Goal: Check status: Check status

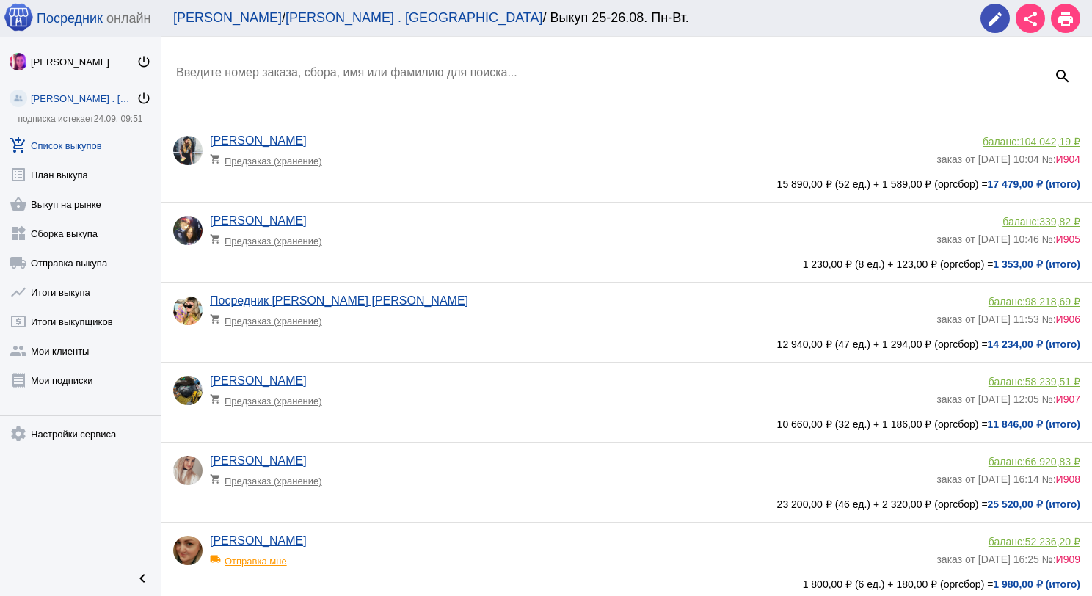
click at [228, 73] on input "Введите номер заказа, сбора, имя или фамилию для поиска..." at bounding box center [604, 72] width 857 height 13
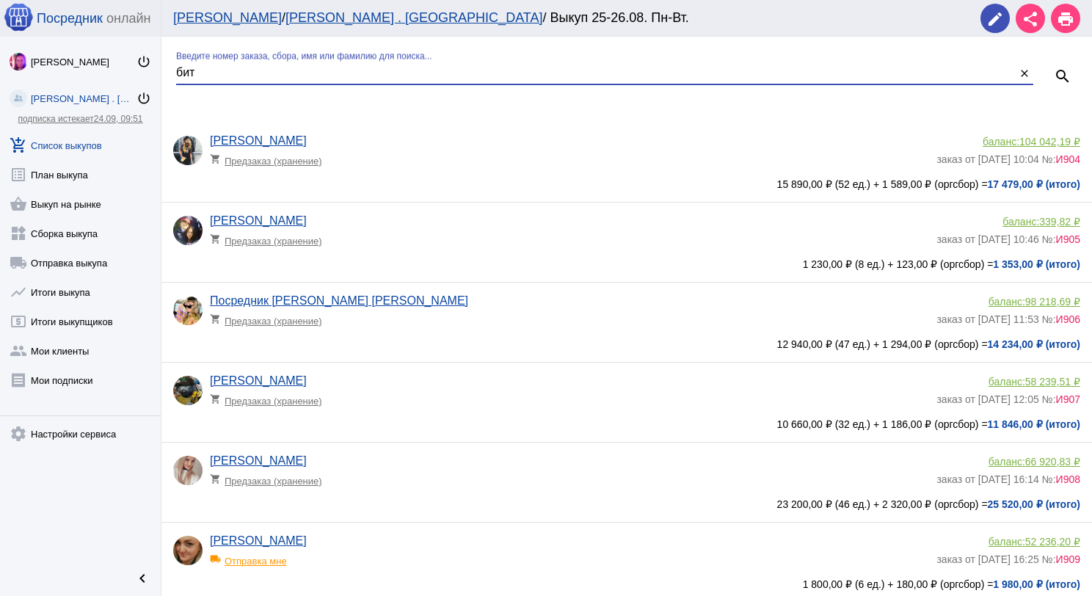
type input "бит"
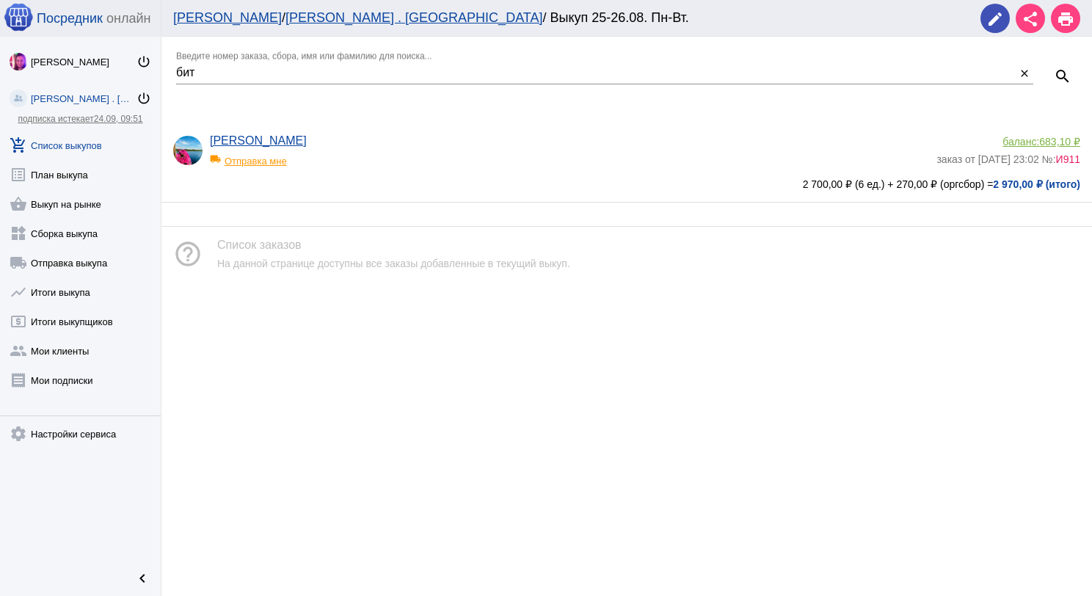
click at [241, 164] on div "local_shipping Отправка мне" at bounding box center [270, 156] width 121 height 19
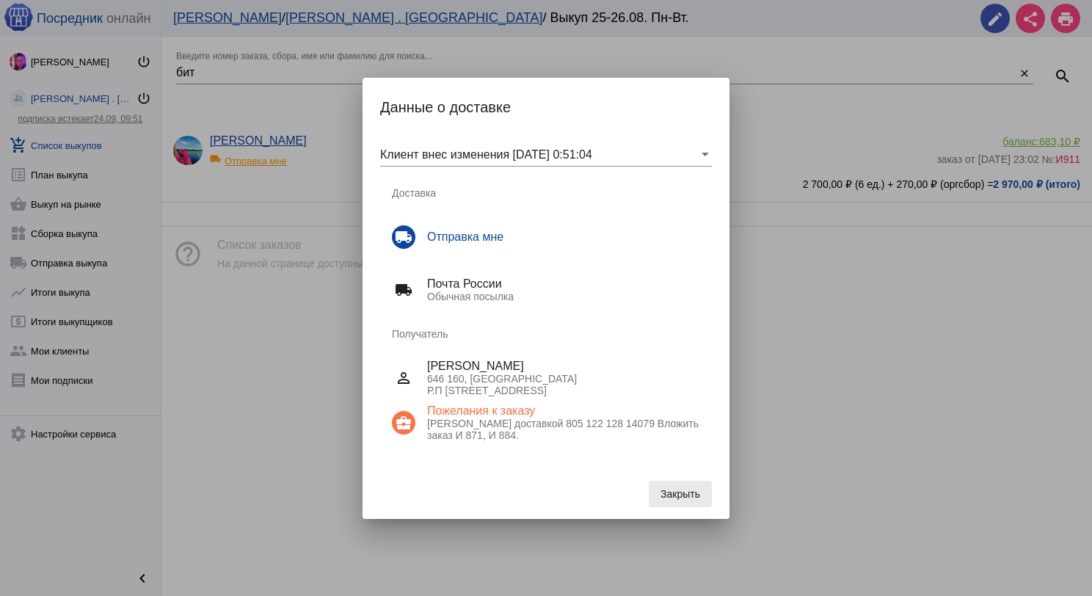
click at [675, 497] on span "Закрыть" at bounding box center [680, 494] width 40 height 12
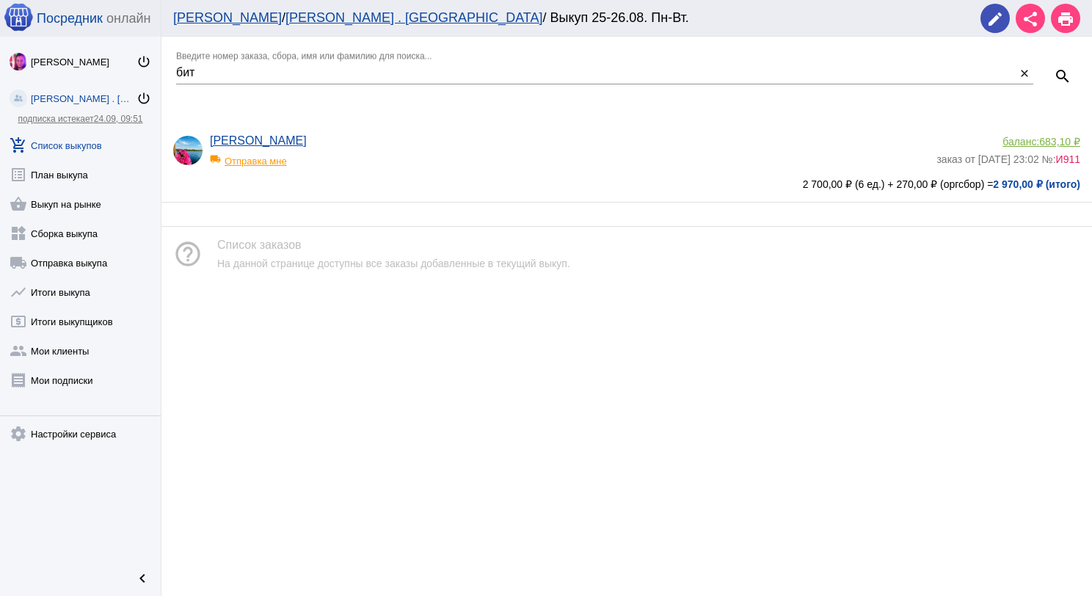
click at [61, 139] on link "add_shopping_cart Список выкупов" at bounding box center [80, 142] width 161 height 29
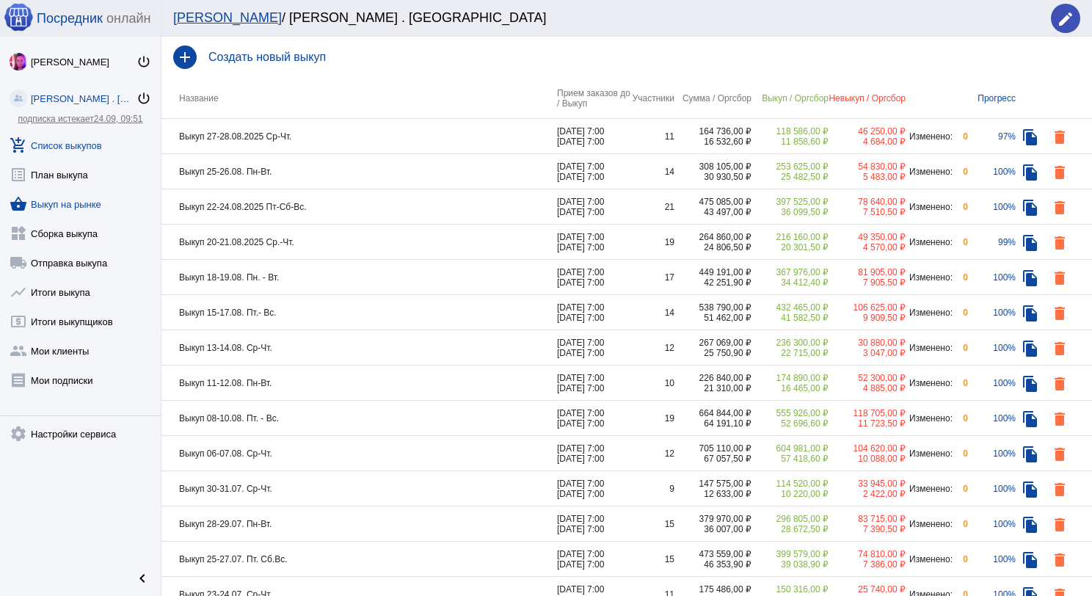
click at [71, 205] on link "shopping_basket Выкуп на рынке" at bounding box center [80, 200] width 161 height 29
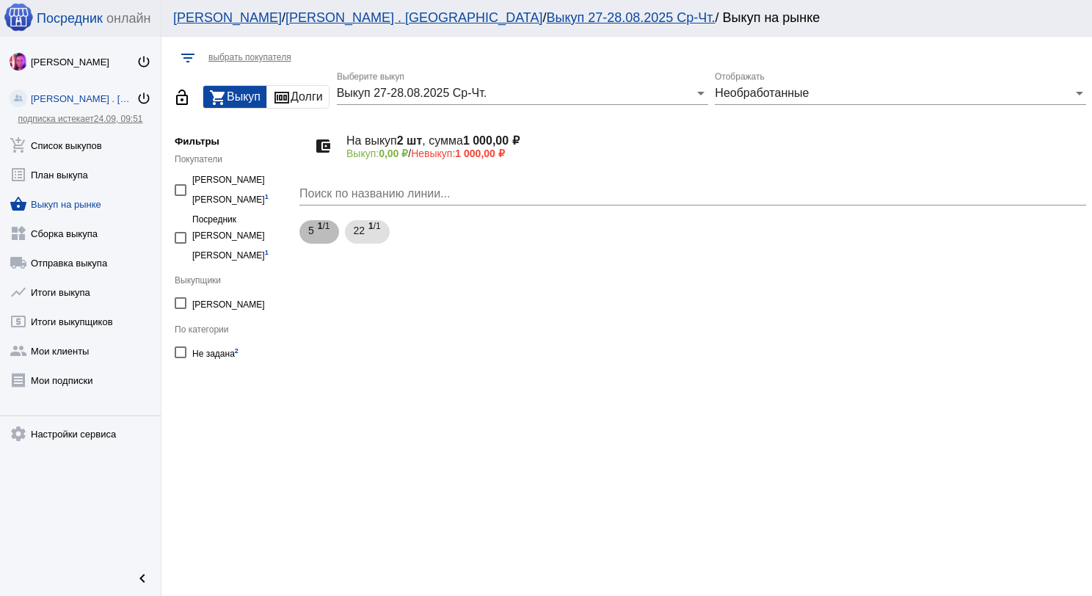
click at [311, 231] on span "5" at bounding box center [311, 230] width 6 height 26
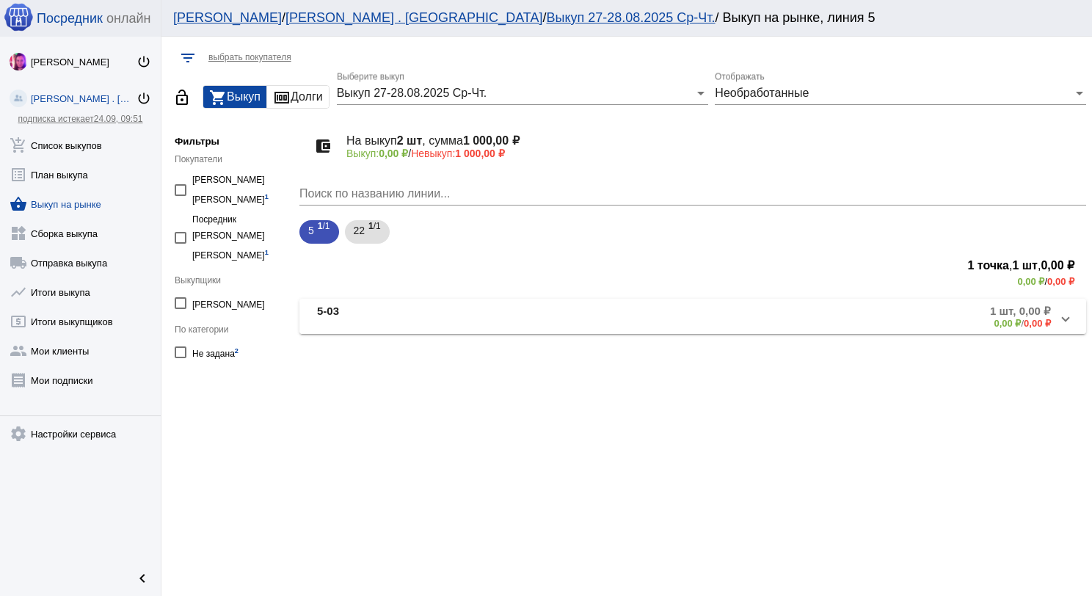
click at [369, 299] on mat-expansion-panel-header "5-03 1 шт, 0,00 ₽ 0,00 ₽ / 0,00 ₽" at bounding box center [692, 316] width 786 height 35
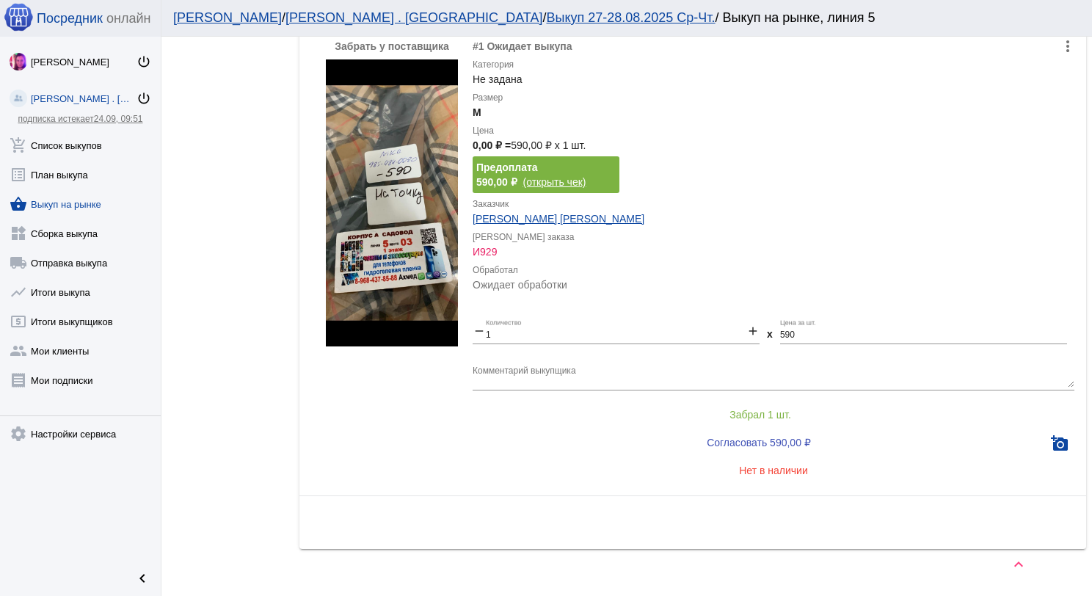
scroll to position [367, 0]
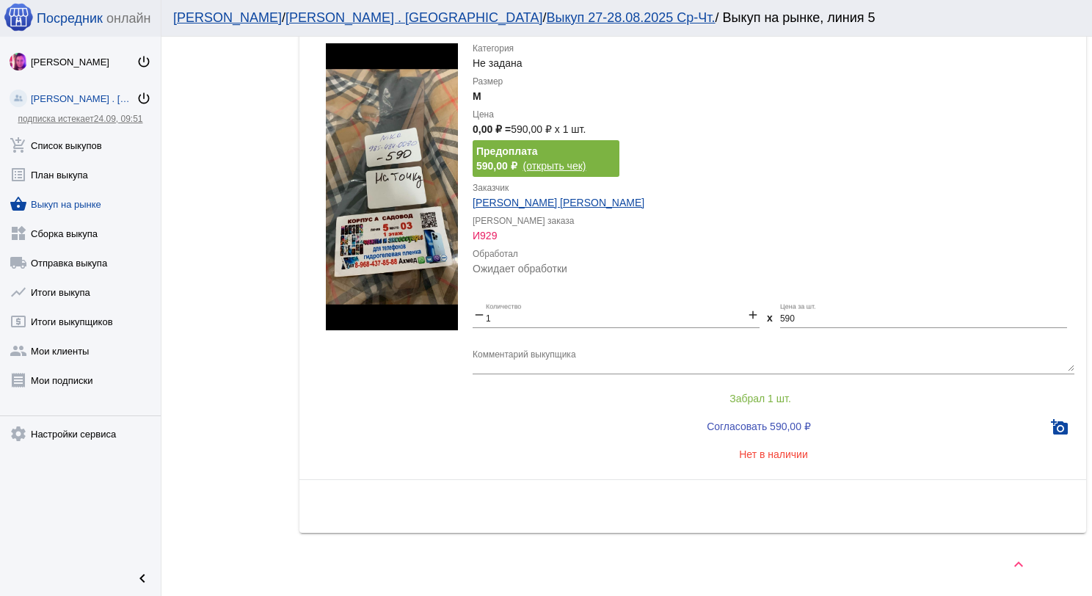
click at [393, 224] on img at bounding box center [392, 186] width 132 height 287
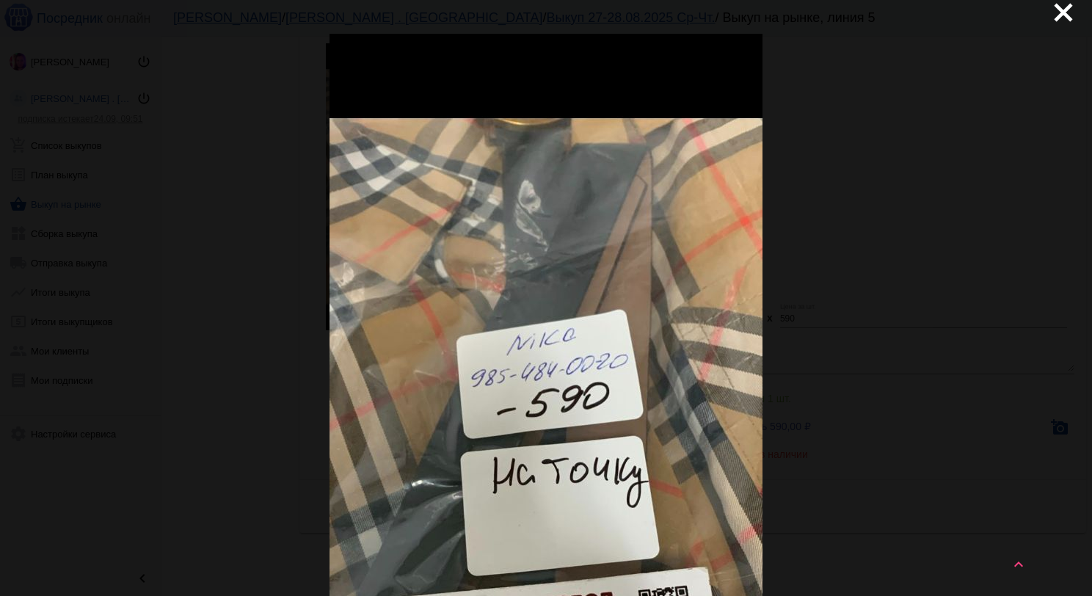
scroll to position [0, 0]
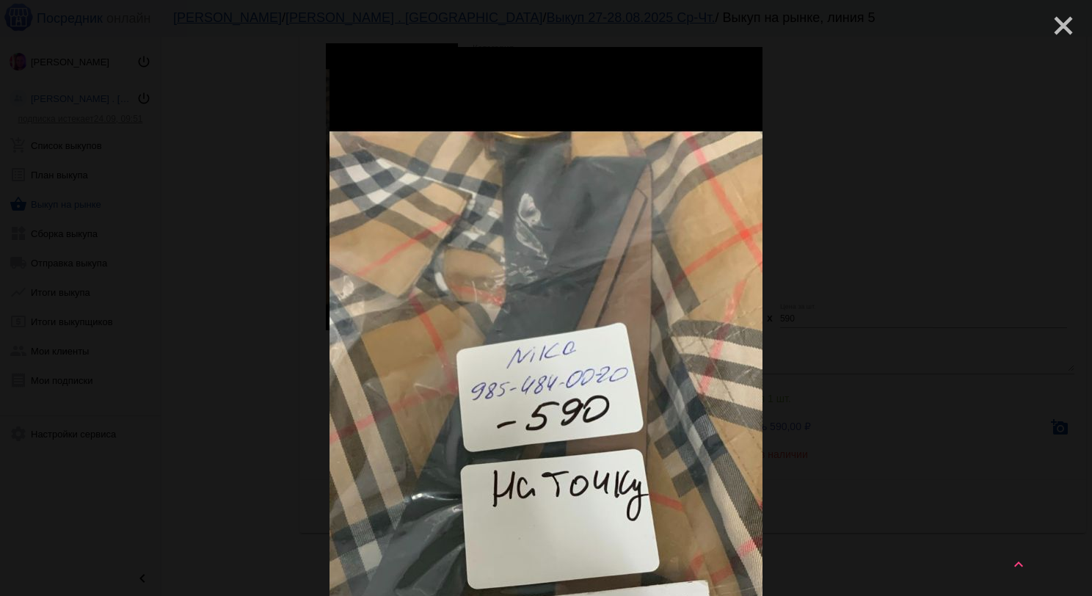
click at [1051, 29] on mat-icon "close" at bounding box center [1057, 20] width 18 height 18
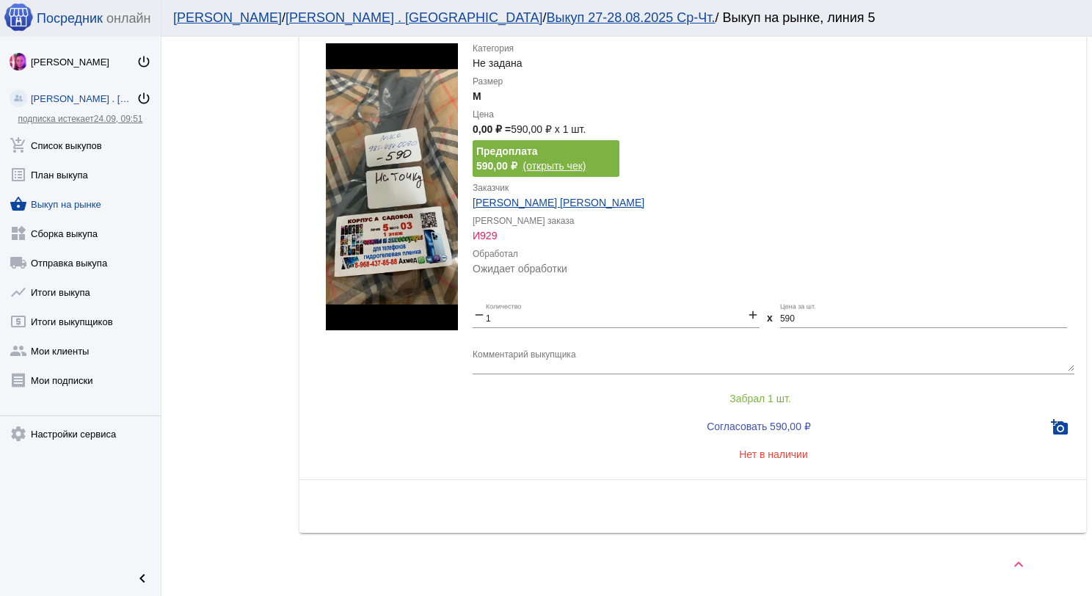
click at [75, 195] on link "shopping_basket Выкуп на рынке" at bounding box center [80, 200] width 161 height 29
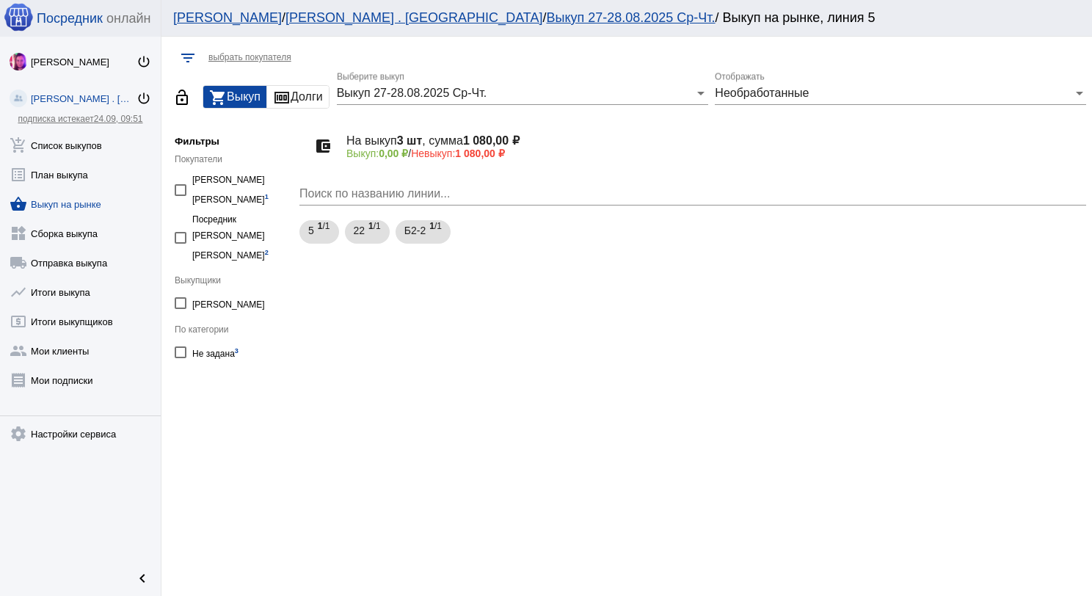
click at [734, 94] on span "Необработанные" at bounding box center [762, 93] width 94 height 12
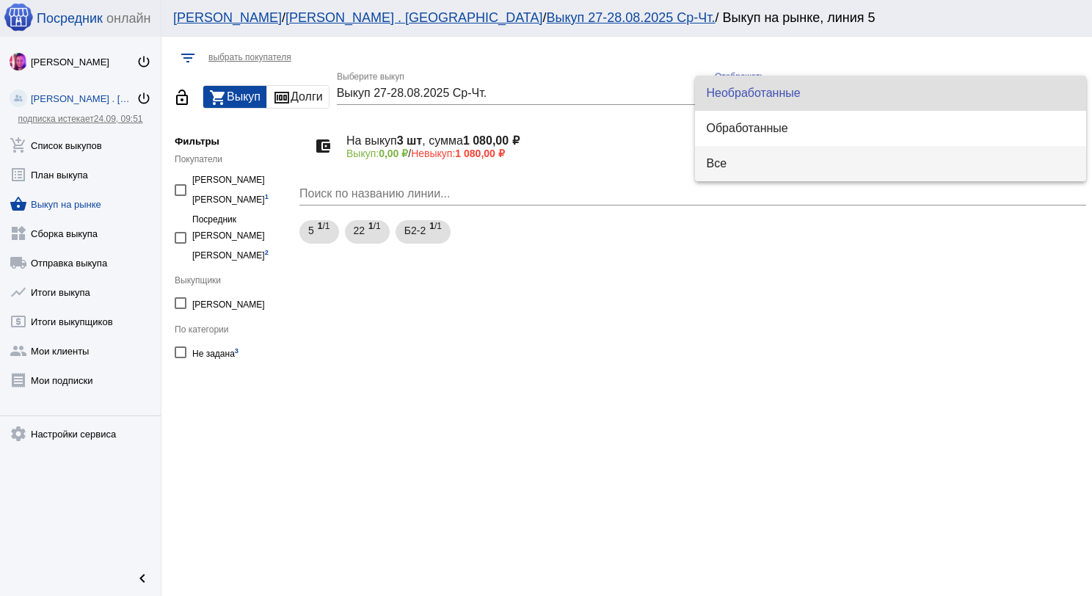
click at [750, 156] on span "Все" at bounding box center [890, 163] width 368 height 35
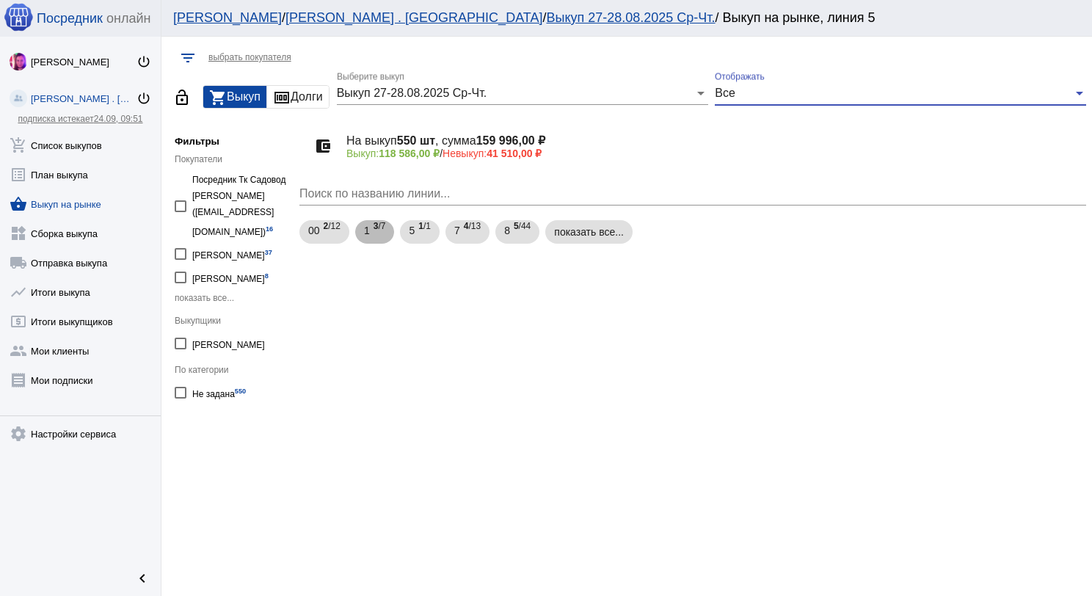
click at [379, 232] on span "3 /7" at bounding box center [379, 232] width 12 height 30
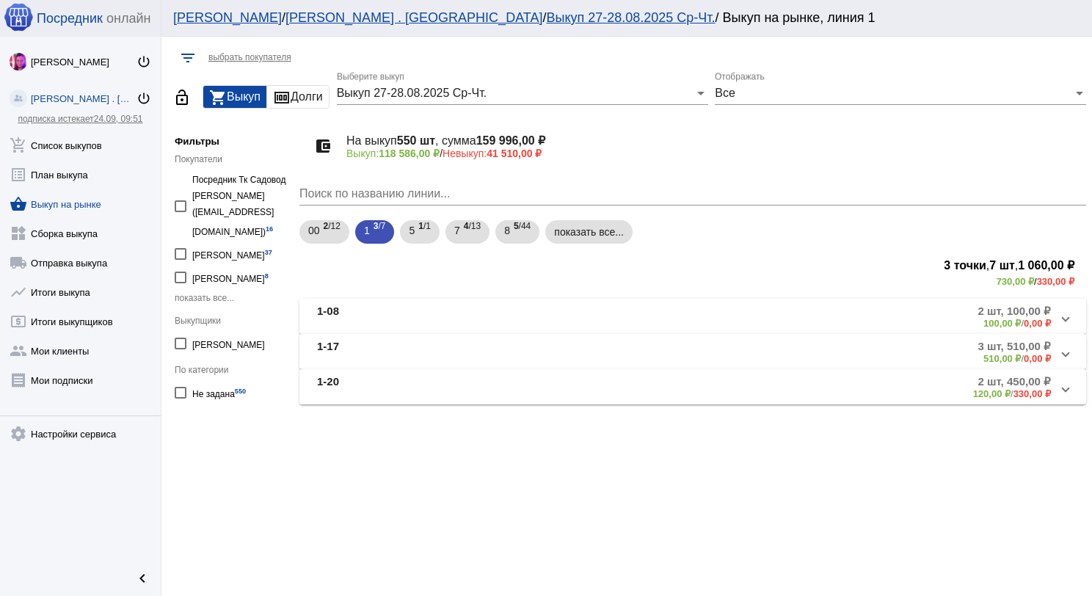
click at [419, 310] on mat-panel-title "1-08" at bounding box center [432, 316] width 231 height 24
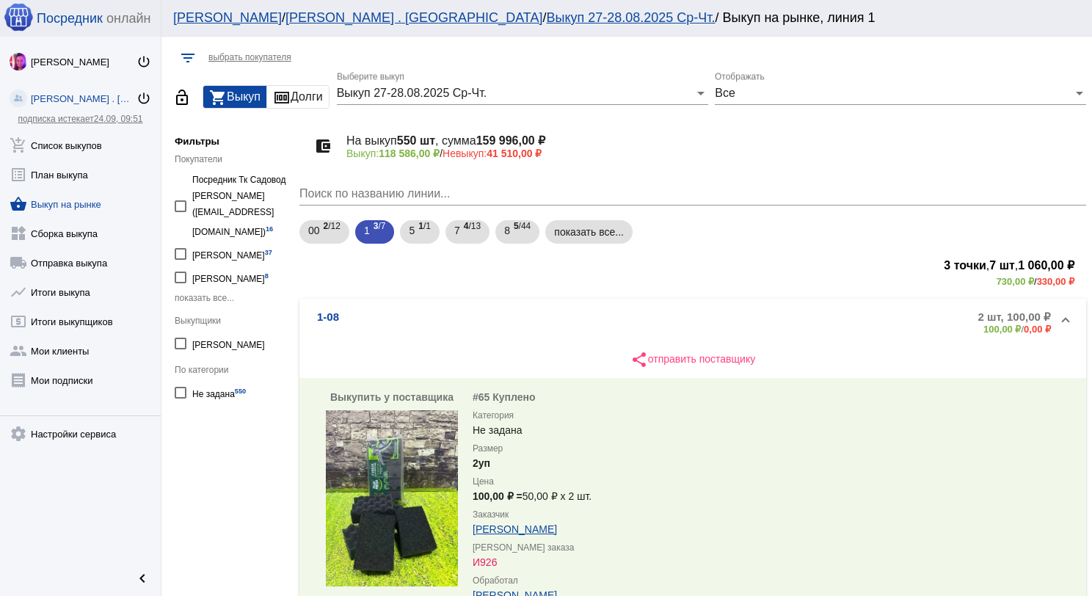
click at [516, 94] on div "Выкуп 27-28.08.2025 Ср-Чт." at bounding box center [516, 93] width 358 height 13
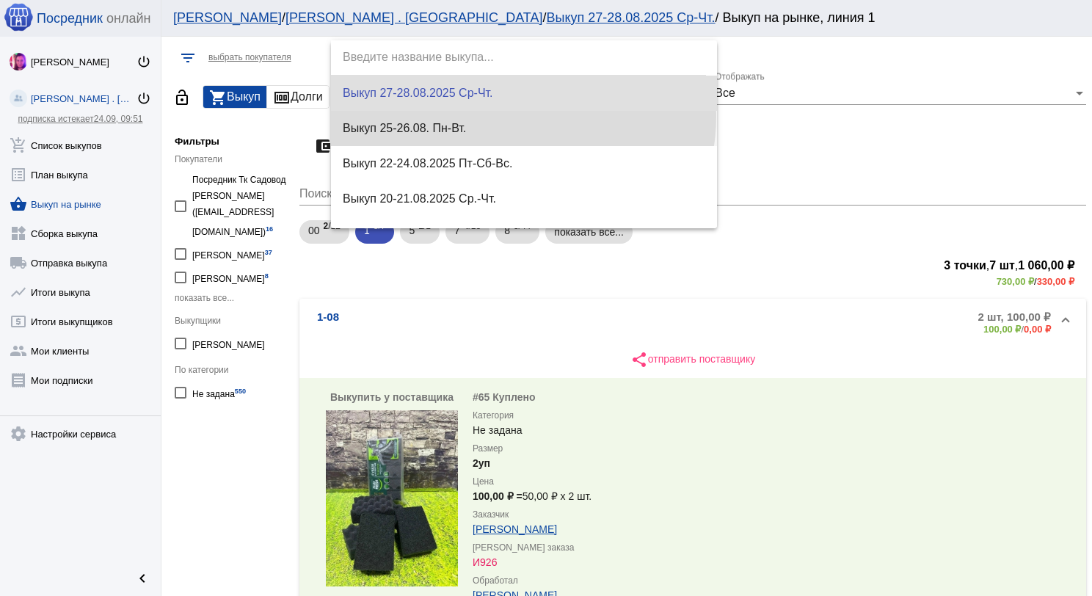
click at [522, 117] on span "Выкуп 25-26.08. Пн-Вт." at bounding box center [524, 128] width 362 height 35
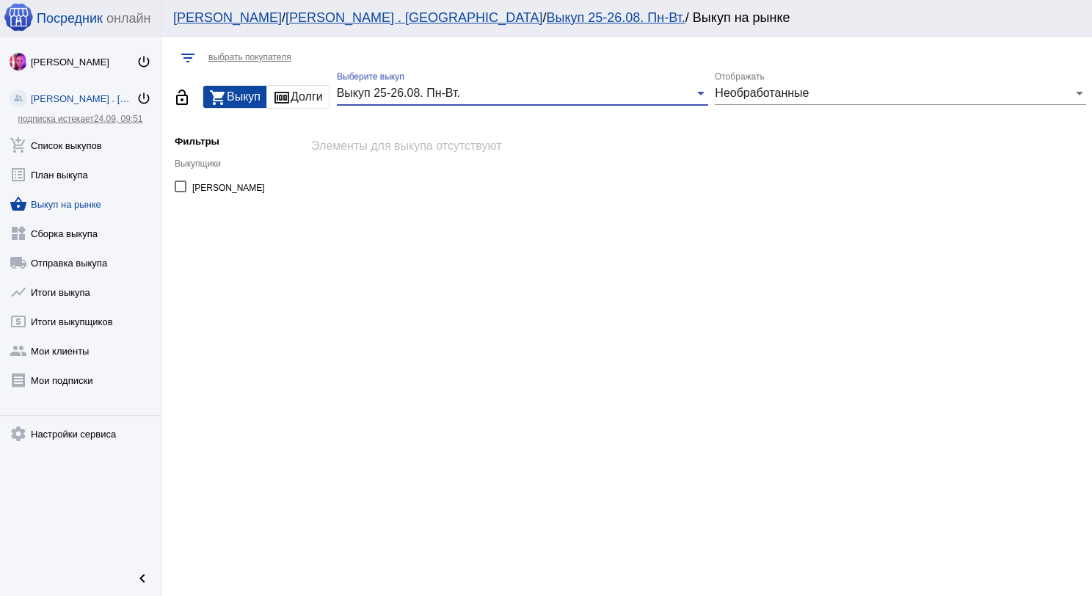
click at [748, 101] on div "Необработанные Отображать" at bounding box center [900, 88] width 371 height 33
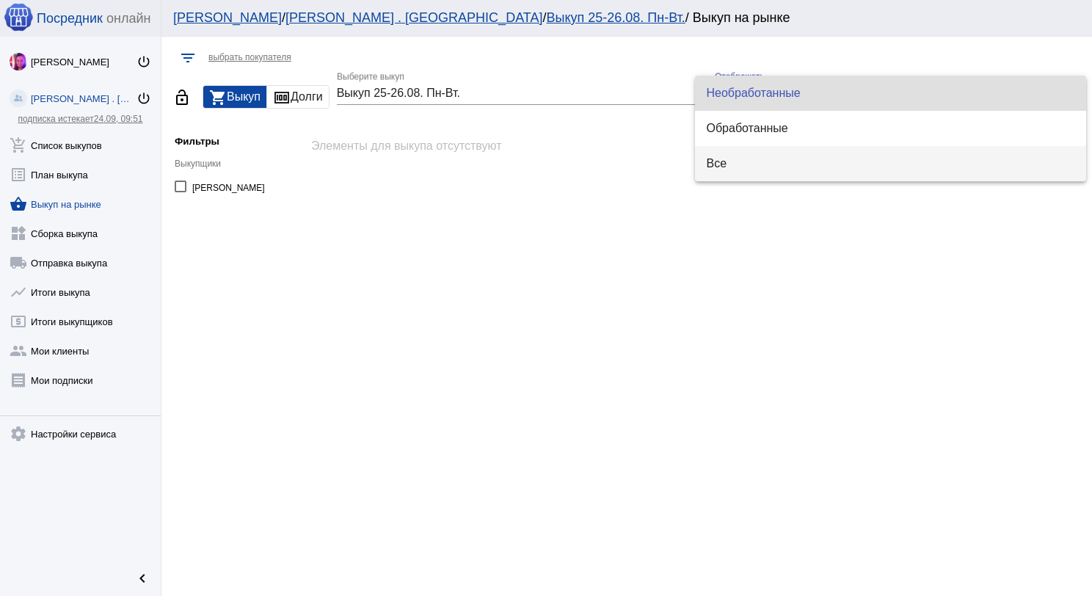
click at [735, 156] on span "Все" at bounding box center [890, 163] width 368 height 35
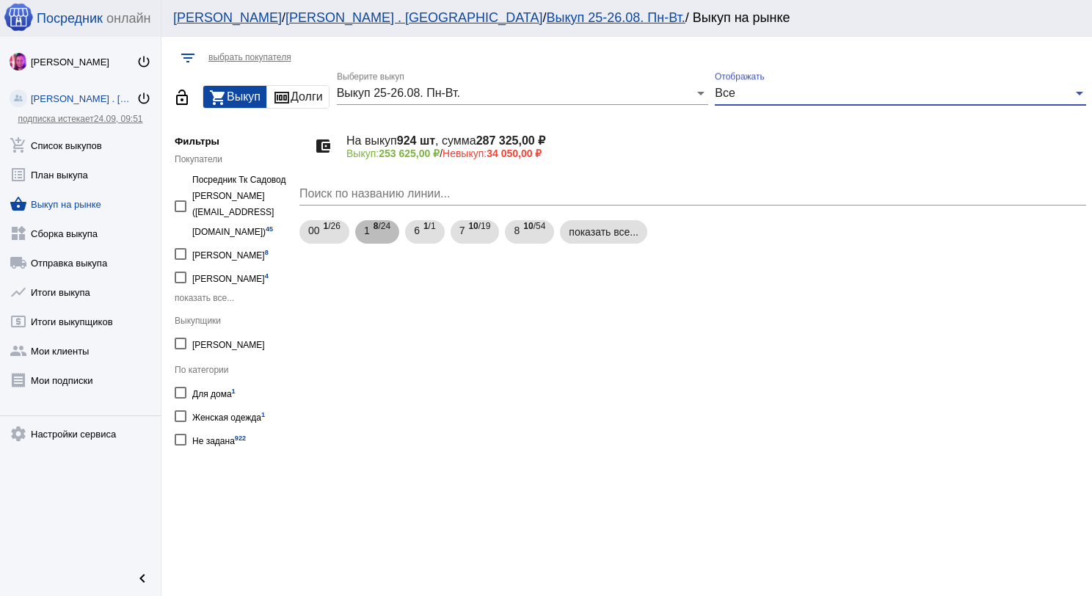
click at [378, 235] on span "8 /24" at bounding box center [381, 232] width 17 height 30
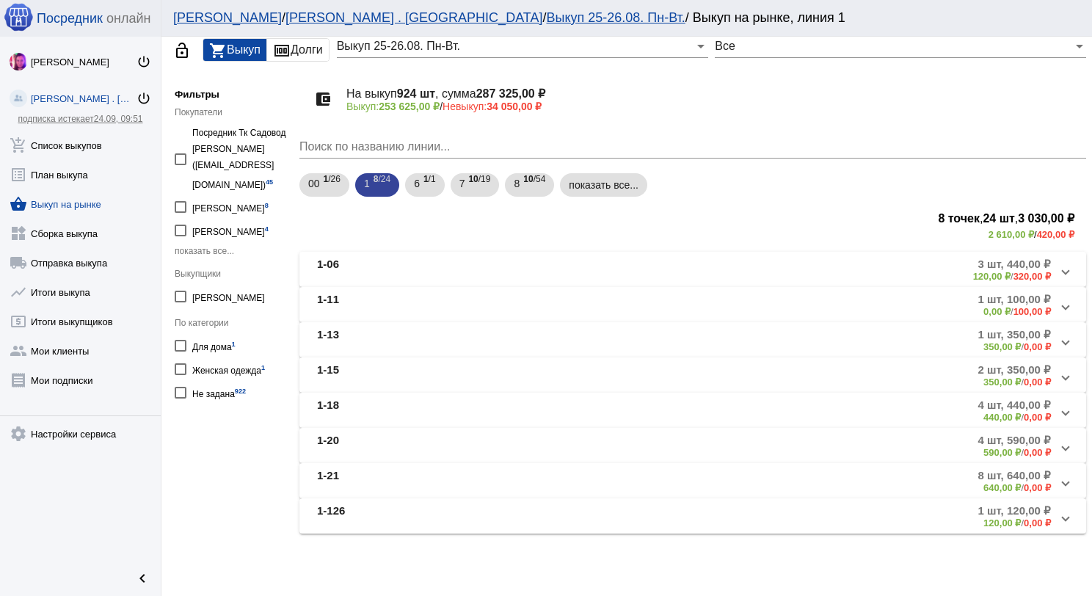
scroll to position [48, 0]
click at [581, 179] on mat-chip "показать все..." at bounding box center [603, 183] width 87 height 23
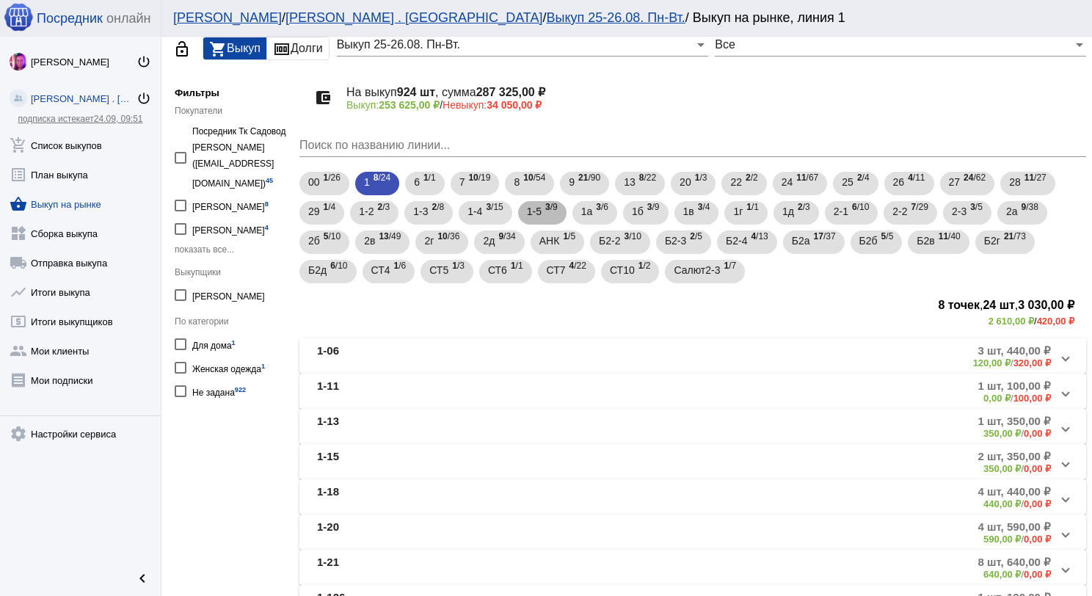
click at [546, 215] on span "3 /9" at bounding box center [551, 213] width 12 height 30
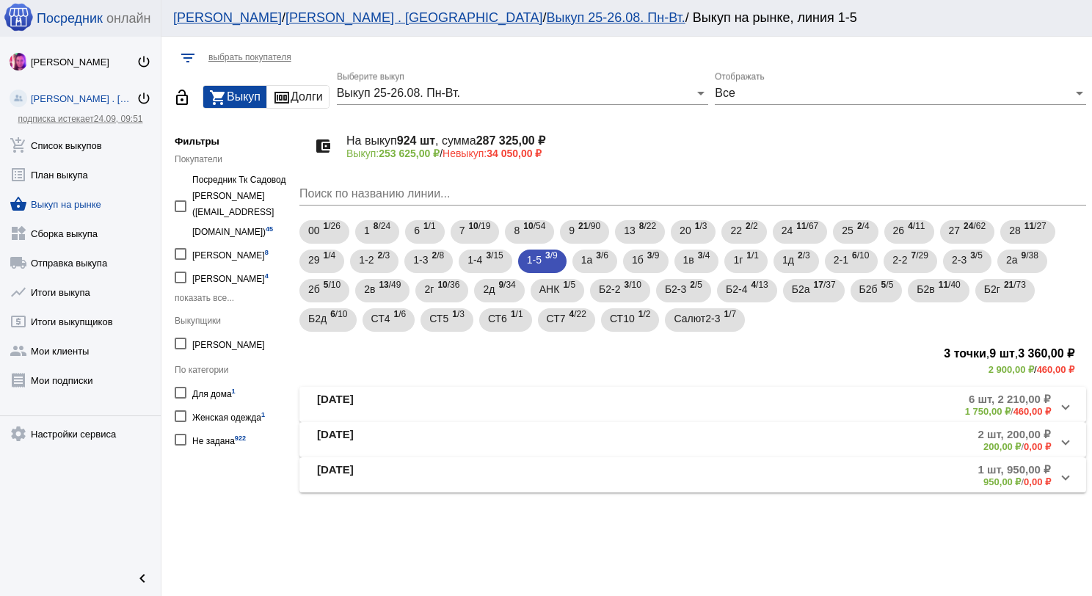
click at [470, 403] on mat-panel-title "[DATE]" at bounding box center [435, 404] width 236 height 24
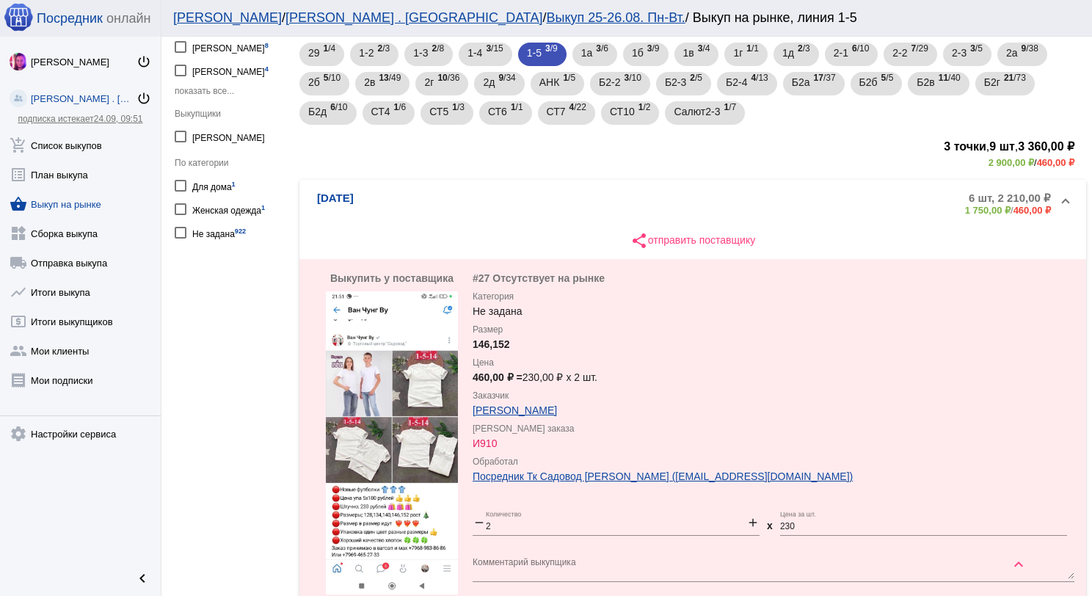
scroll to position [220, 0]
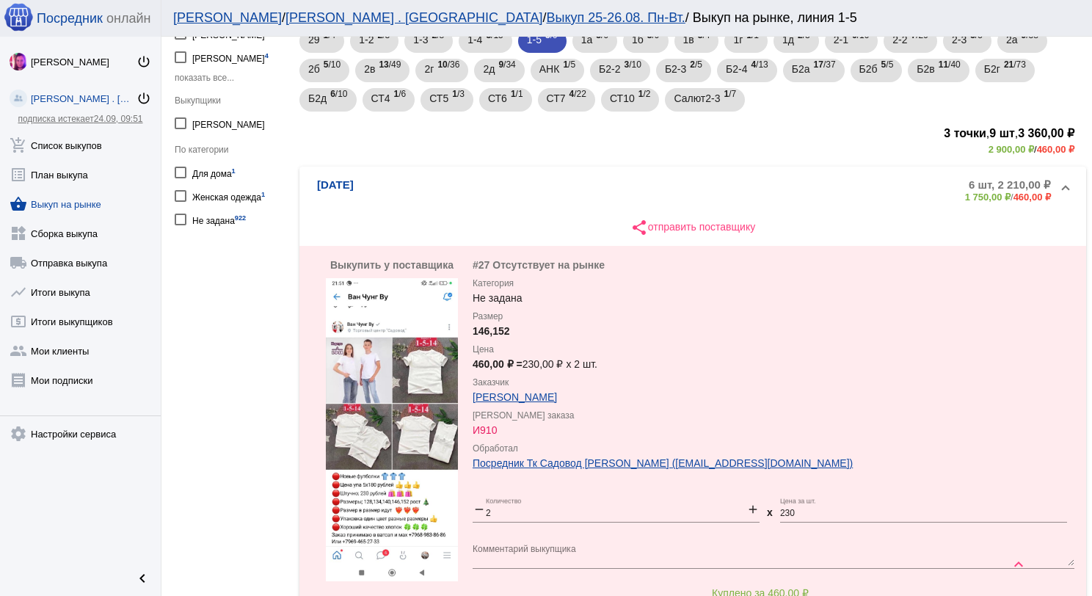
click at [410, 395] on img at bounding box center [392, 429] width 132 height 303
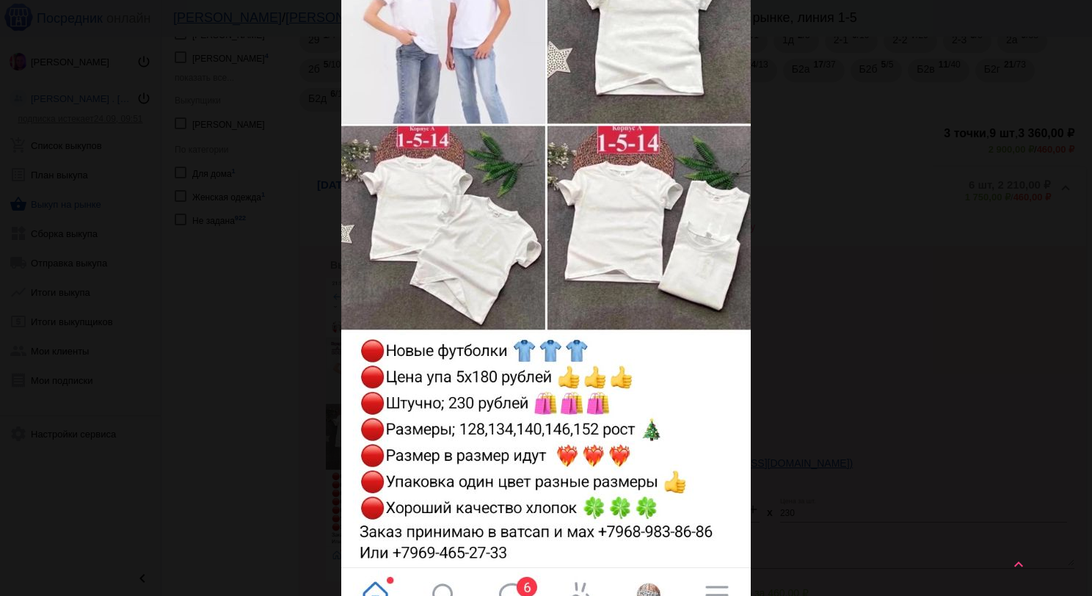
scroll to position [0, 0]
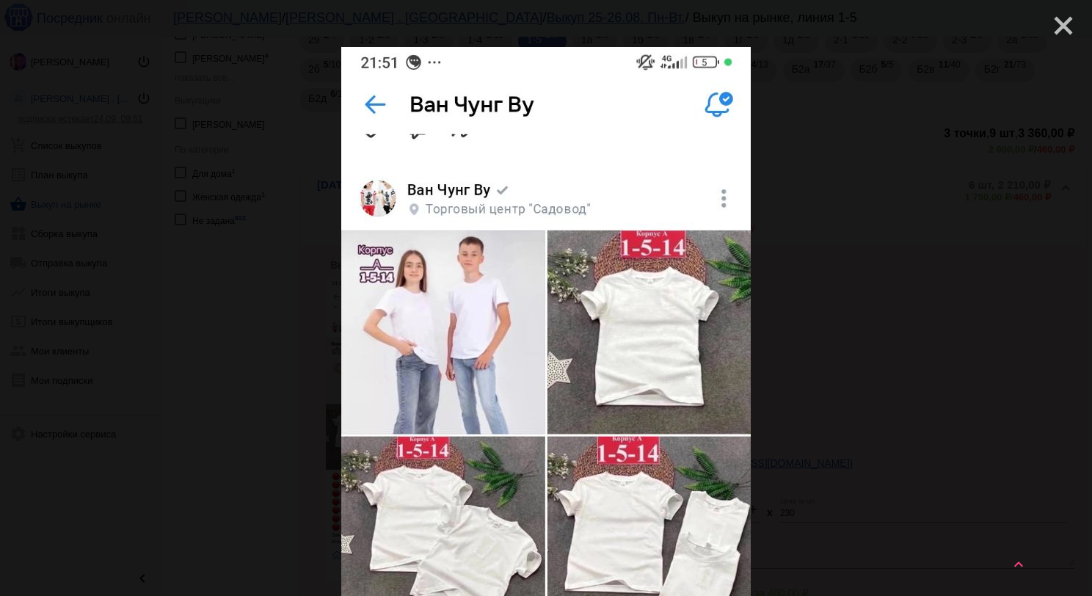
click at [1059, 21] on mat-icon "close" at bounding box center [1057, 20] width 18 height 18
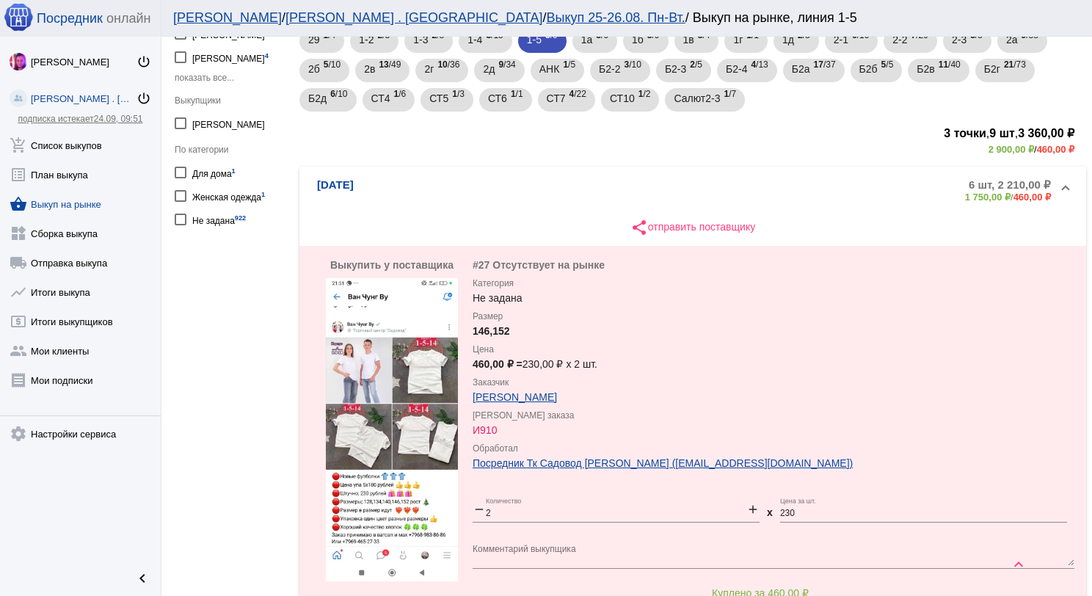
click at [385, 175] on mat-expansion-panel-header "[DATE] 6 шт, 2 210,00 ₽ 1 750,00 ₽ / 460,00 ₽" at bounding box center [692, 190] width 786 height 47
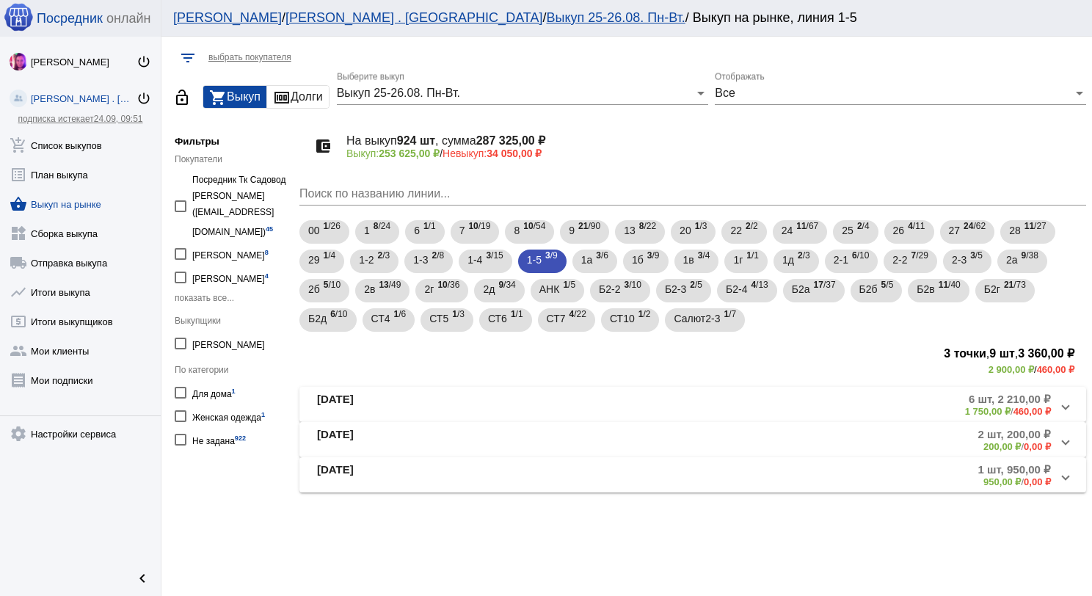
click at [354, 443] on mat-panel-title "[DATE]" at bounding box center [437, 440] width 241 height 24
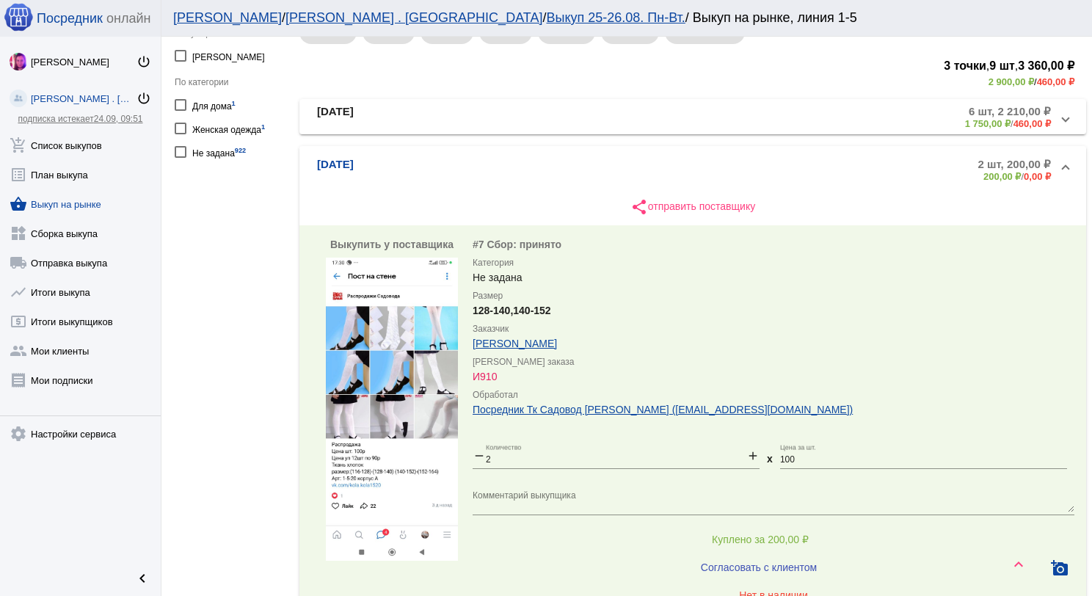
scroll to position [293, 0]
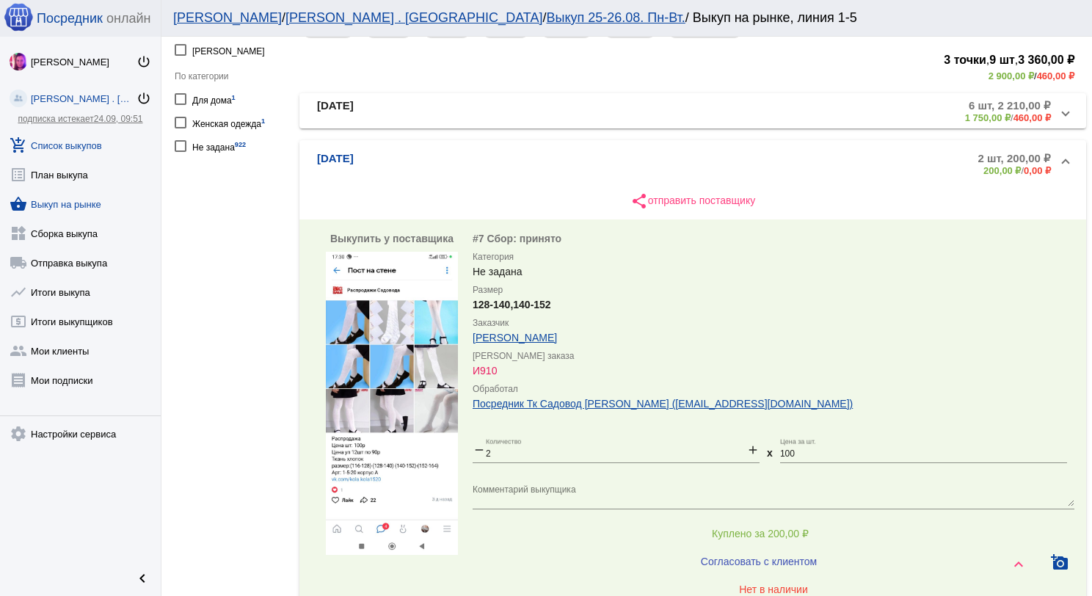
click at [82, 153] on link "add_shopping_cart Список выкупов" at bounding box center [80, 142] width 161 height 29
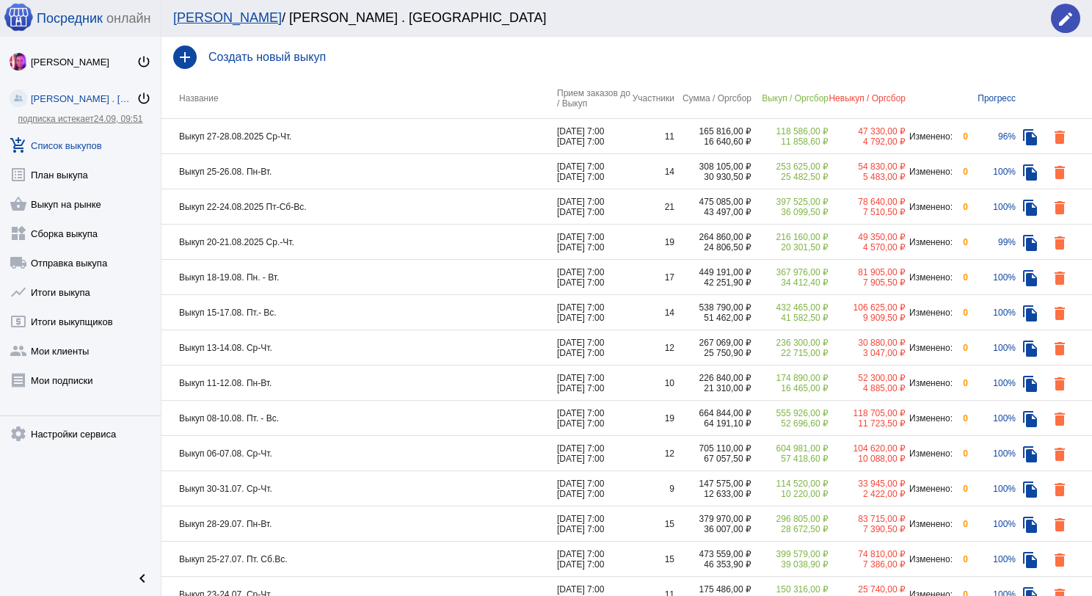
click at [390, 130] on td "Выкуп 27-28.08.2025 Ср-Чт." at bounding box center [358, 136] width 395 height 35
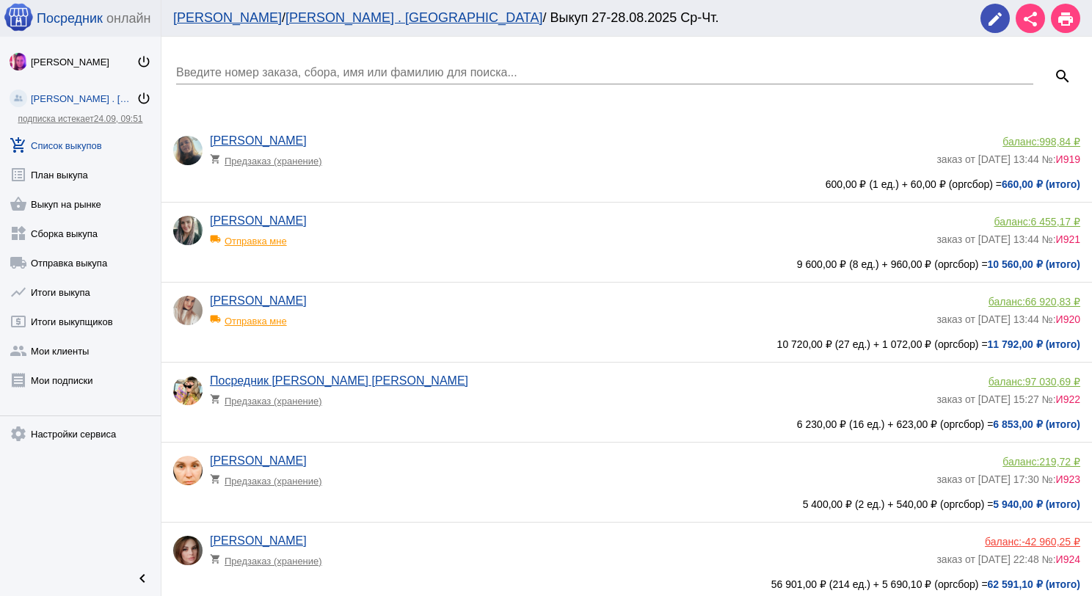
click at [398, 76] on input "Введите номер заказа, сбора, имя или фамилию для поиска..." at bounding box center [604, 72] width 857 height 13
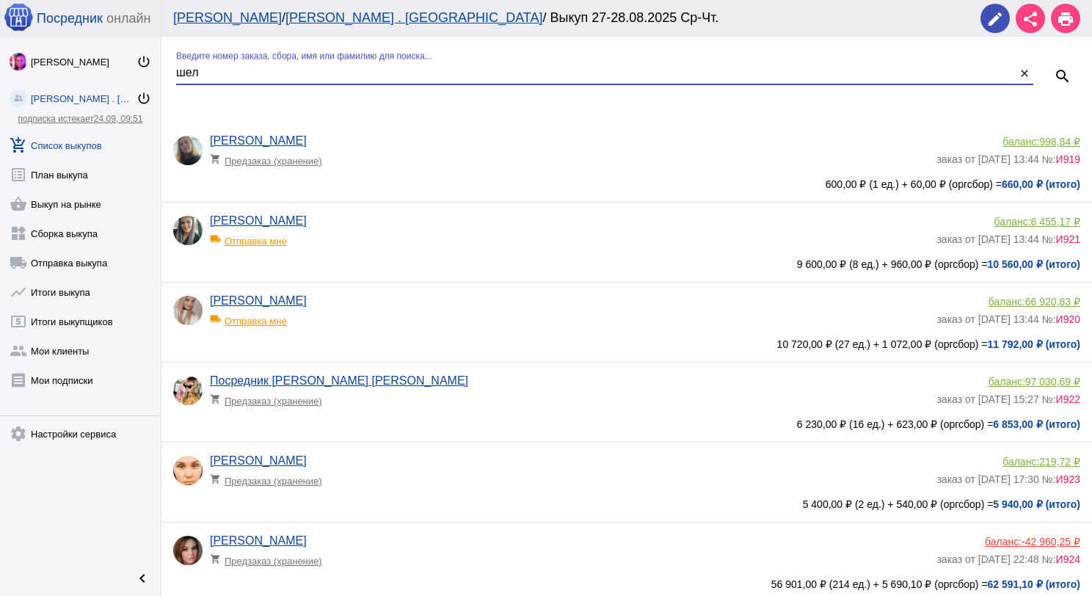
type input "шел"
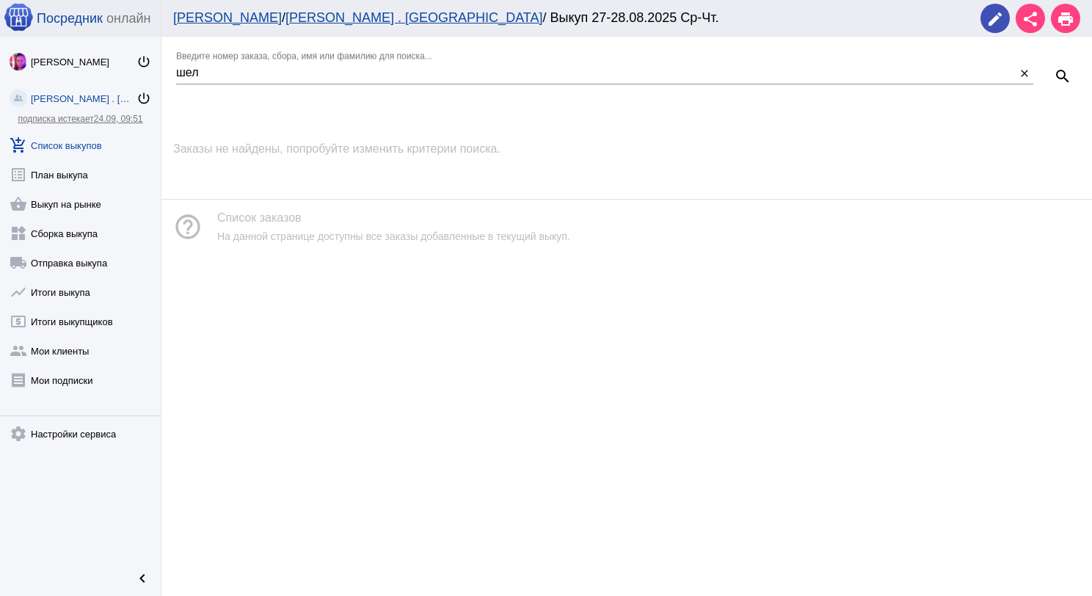
click at [84, 147] on link "add_shopping_cart Список выкупов" at bounding box center [80, 142] width 161 height 29
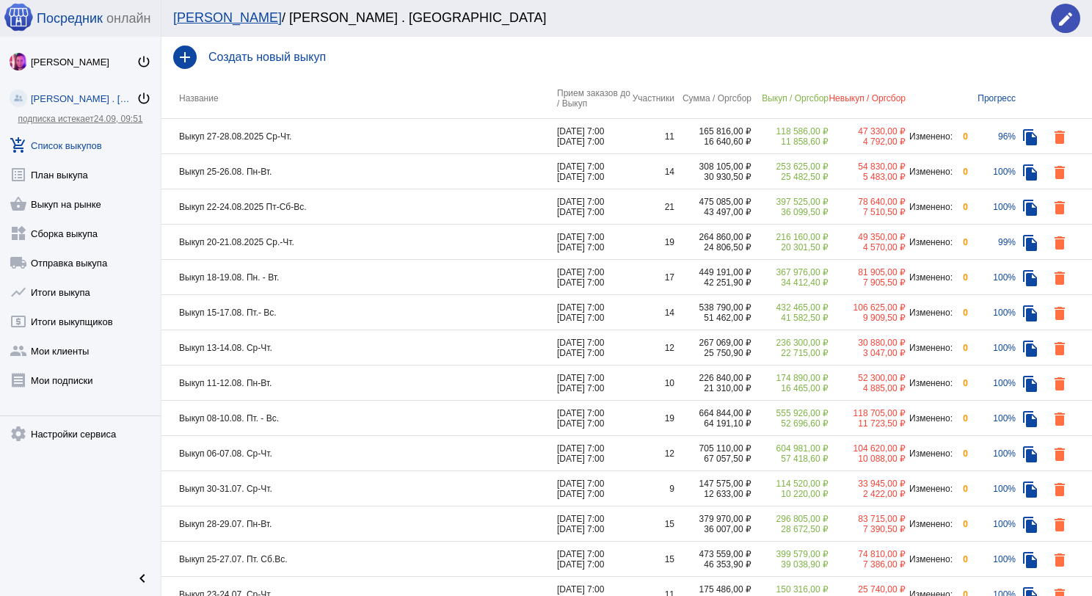
click at [396, 144] on td "Выкуп 27-28.08.2025 Ср-Чт." at bounding box center [358, 136] width 395 height 35
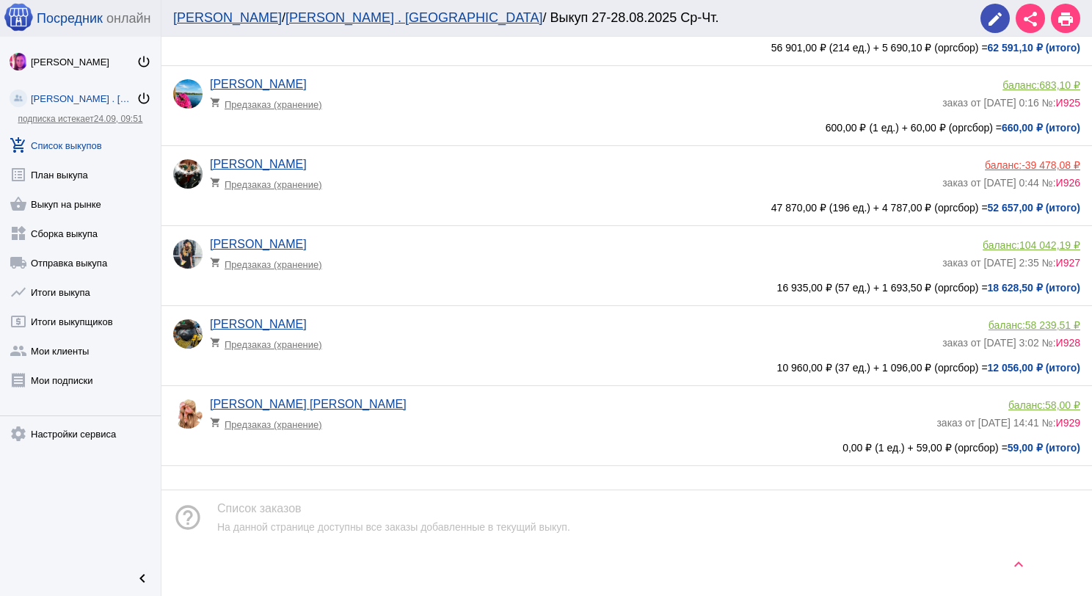
scroll to position [549, 0]
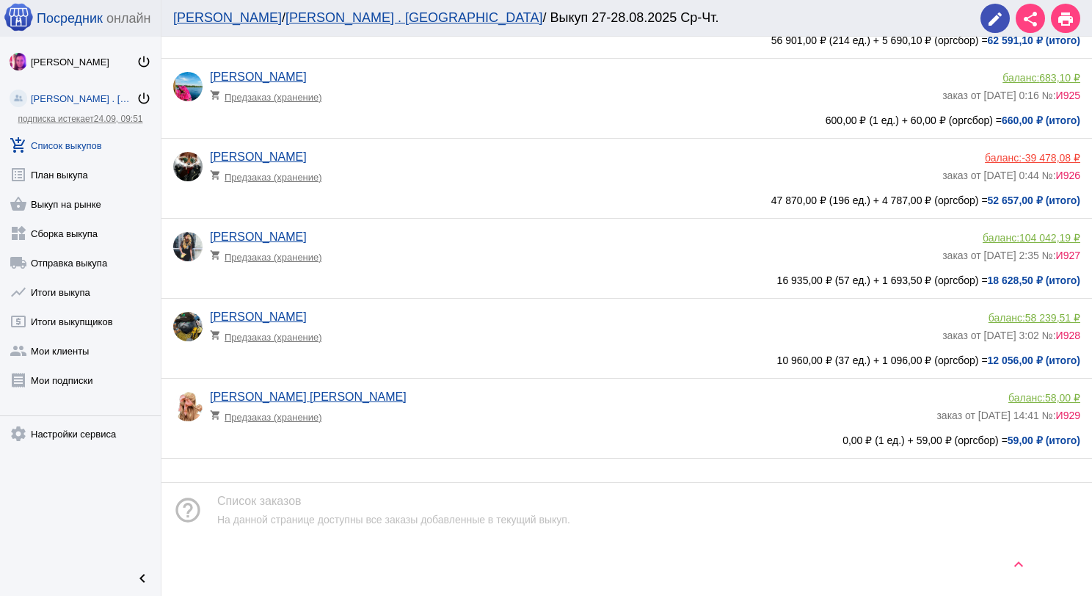
click at [438, 410] on app-delivery-type "shopping_cart Предзаказ (хранение)" at bounding box center [569, 412] width 719 height 19
